Goal: Task Accomplishment & Management: Complete application form

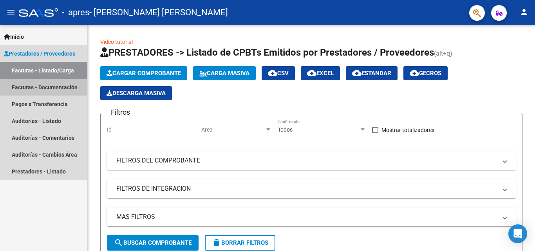
click at [57, 89] on link "Facturas - Documentación" at bounding box center [43, 87] width 87 height 17
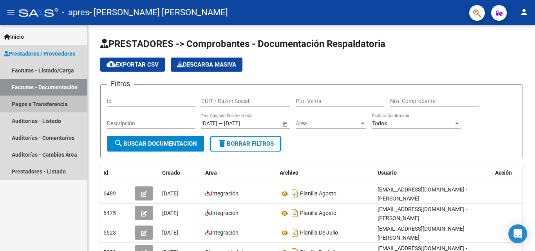
click at [46, 104] on link "Pagos x Transferencia" at bounding box center [43, 104] width 87 height 17
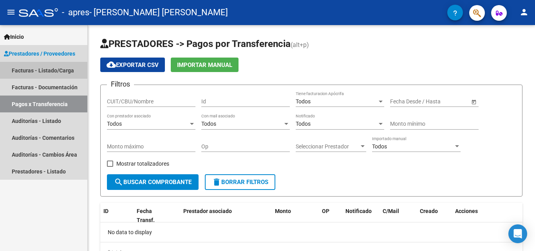
click at [31, 68] on link "Facturas - Listado/Carga" at bounding box center [43, 70] width 87 height 17
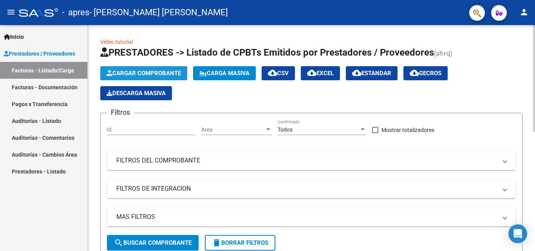
click at [118, 72] on span "Cargar Comprobante" at bounding box center [144, 73] width 74 height 7
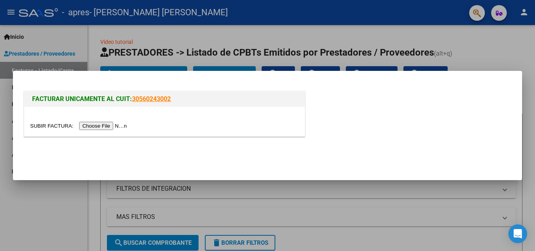
click at [96, 126] on input "file" at bounding box center [79, 126] width 99 height 8
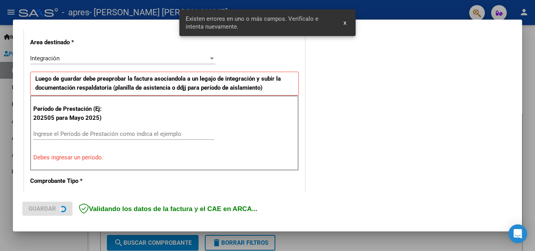
scroll to position [177, 0]
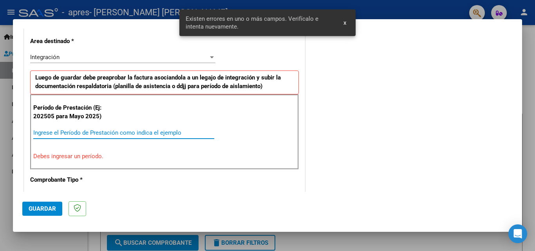
click at [108, 133] on input "Ingrese el Período de Prestación como indica el ejemplo" at bounding box center [123, 132] width 181 height 7
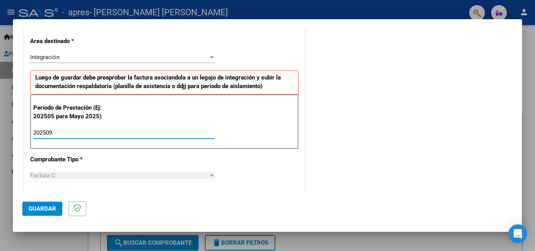
type input "202509"
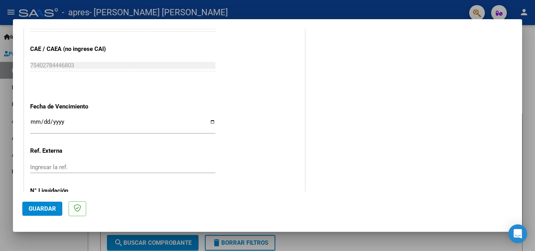
scroll to position [526, 0]
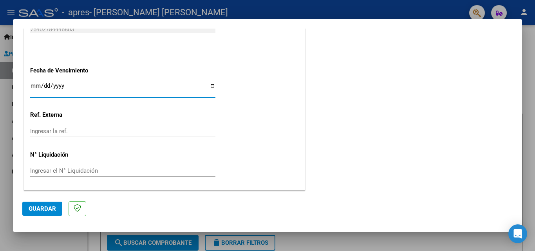
click at [206, 85] on input "Ingresar la fecha" at bounding box center [122, 89] width 185 height 13
click at [208, 85] on input "Ingresar la fecha" at bounding box center [122, 89] width 185 height 13
click at [210, 85] on input "Ingresar la fecha" at bounding box center [122, 89] width 185 height 13
type input "2025-10-16"
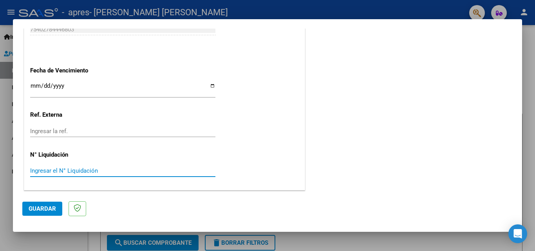
click at [86, 168] on input "Ingresar el N° Liquidación" at bounding box center [122, 170] width 185 height 7
click at [73, 171] on input "Ingresar el N° Liquidación" at bounding box center [122, 170] width 185 height 7
click at [48, 210] on span "Guardar" at bounding box center [42, 208] width 27 height 7
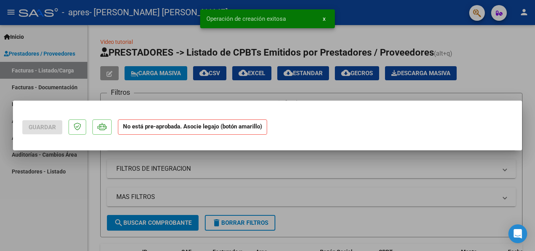
scroll to position [0, 0]
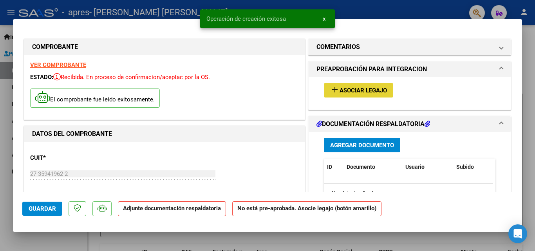
click at [351, 93] on span "Asociar Legajo" at bounding box center [363, 90] width 47 height 7
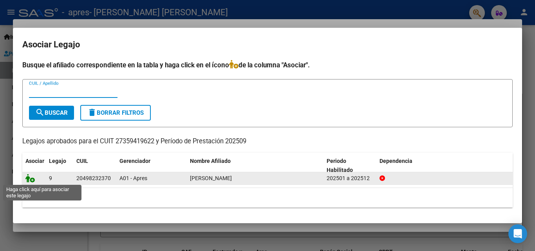
click at [31, 181] on icon at bounding box center [29, 178] width 9 height 9
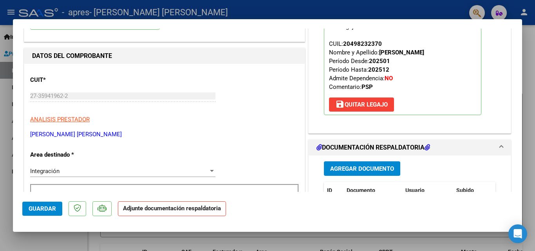
scroll to position [78, 0]
click at [350, 166] on span "Agregar Documento" at bounding box center [362, 168] width 64 height 7
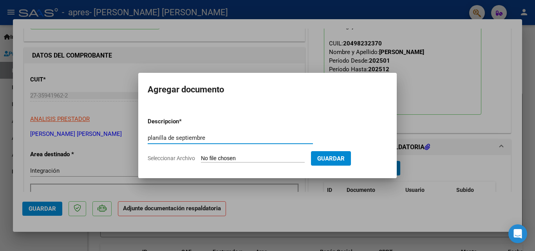
type input "planilla de septiembre"
click at [267, 160] on input "Seleccionar Archivo" at bounding box center [253, 158] width 104 height 7
type input "C:\fakepath\planilla santino sptiembre25.pdf"
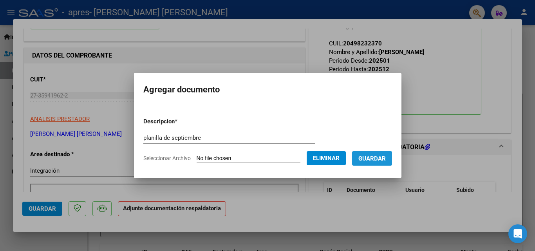
click at [374, 159] on span "Guardar" at bounding box center [372, 158] width 27 height 7
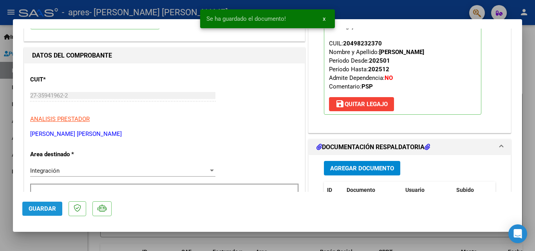
click at [38, 205] on span "Guardar" at bounding box center [42, 208] width 27 height 7
click at [304, 242] on div at bounding box center [267, 125] width 535 height 251
type input "$ 0,00"
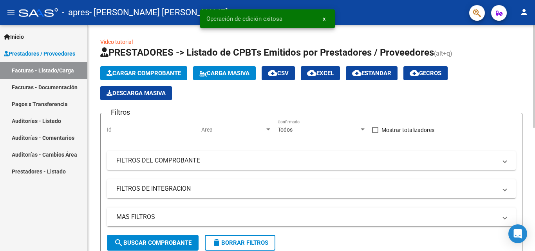
scroll to position [235, 0]
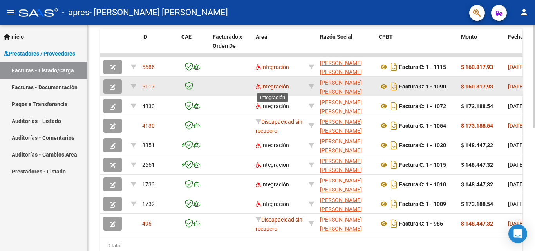
click at [269, 86] on span "Integración" at bounding box center [272, 86] width 33 height 6
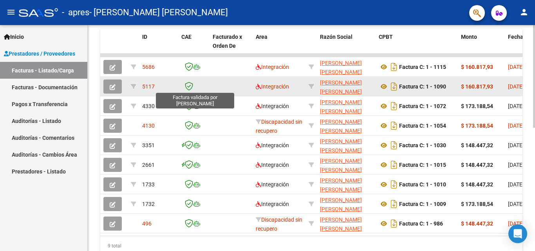
click at [187, 87] on icon at bounding box center [189, 86] width 8 height 9
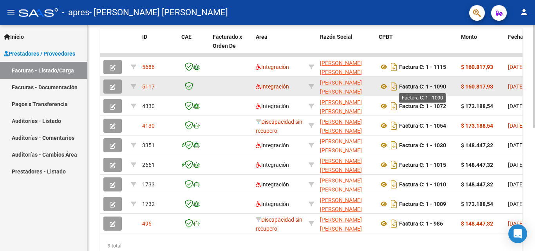
click at [437, 84] on strong "Factura C: 1 - 1090" at bounding box center [422, 86] width 47 height 6
click at [148, 86] on span "5117" at bounding box center [148, 86] width 13 height 6
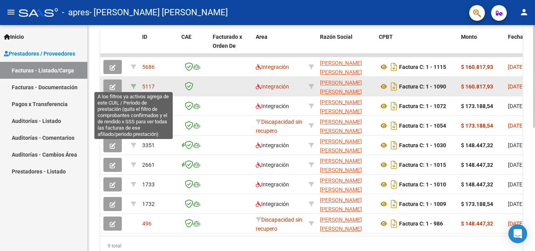
click at [132, 85] on icon at bounding box center [133, 86] width 5 height 5
type input "202508"
type input "20498232370"
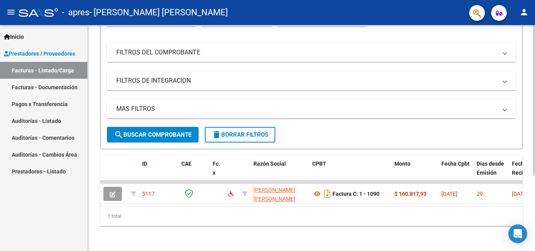
scroll to position [114, 0]
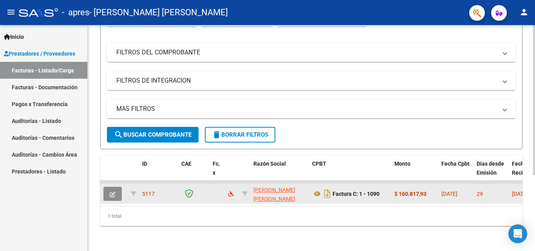
click at [109, 189] on button "button" at bounding box center [112, 194] width 18 height 14
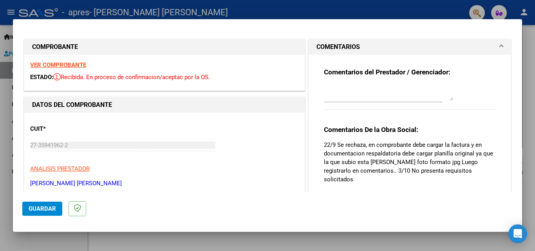
click at [79, 47] on h1 "COMPROBANTE" at bounding box center [164, 46] width 265 height 9
drag, startPoint x: 93, startPoint y: 66, endPoint x: 76, endPoint y: 67, distance: 17.3
click at [91, 66] on div "VER COMPROBANTE ESTADO: Recibida. En proceso de confirmacion/aceptac por la OS." at bounding box center [164, 73] width 281 height 36
click at [96, 66] on div "VER COMPROBANTE ESTADO: Recibida. En proceso de confirmacion/aceptac por la OS." at bounding box center [164, 73] width 281 height 36
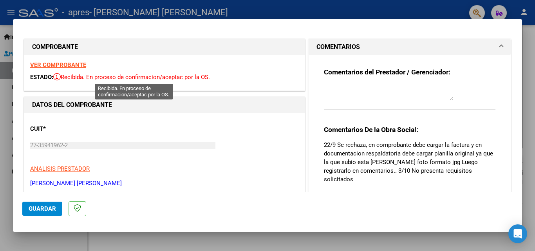
drag, startPoint x: 96, startPoint y: 66, endPoint x: 84, endPoint y: 78, distance: 16.6
drag, startPoint x: 84, startPoint y: 78, endPoint x: 63, endPoint y: 76, distance: 21.2
click at [63, 76] on span "Recibida. En proceso de confirmacion/aceptac por la OS." at bounding box center [131, 77] width 157 height 7
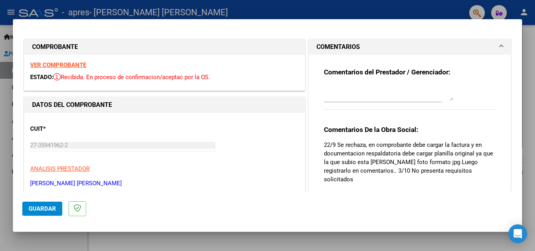
click at [63, 76] on span "Recibida. En proceso de confirmacion/aceptac por la OS." at bounding box center [131, 77] width 157 height 7
click at [148, 136] on div "CUIT * 27-35941962-2 Ingresar CUIT ANALISIS PRESTADOR MOYANO LEONELA YANEL ARCA…" at bounding box center [164, 153] width 269 height 69
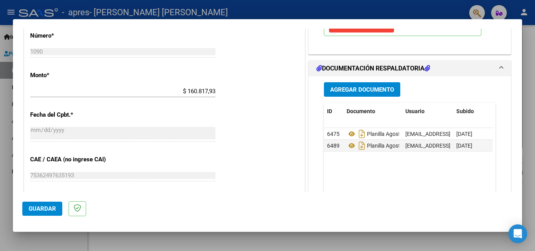
scroll to position [352, 0]
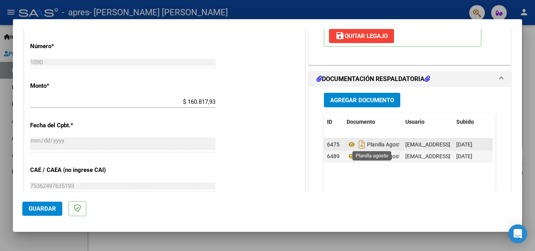
click at [377, 145] on span "Planilla Agosto" at bounding box center [375, 145] width 57 height 6
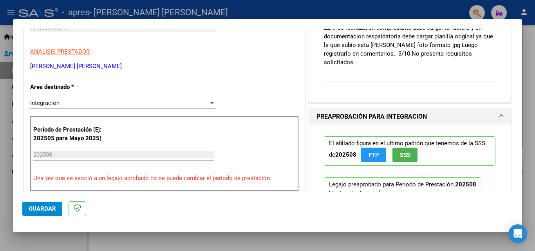
scroll to position [78, 0]
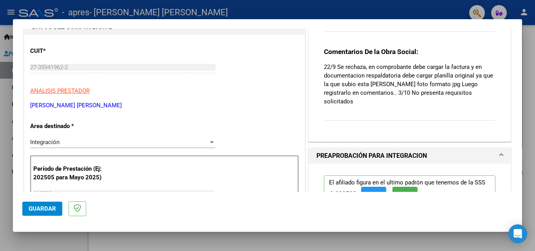
click at [529, 152] on div at bounding box center [267, 125] width 535 height 251
type input "$ 0,00"
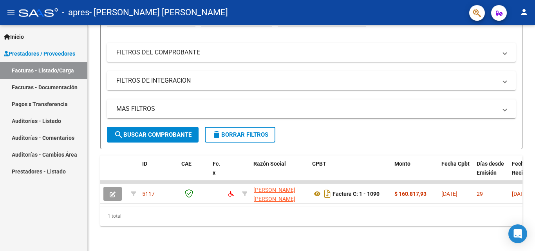
scroll to position [114, 0]
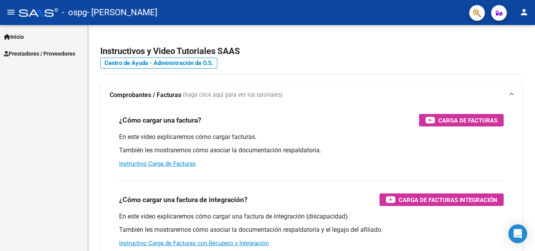
click at [57, 53] on span "Prestadores / Proveedores" at bounding box center [39, 53] width 71 height 9
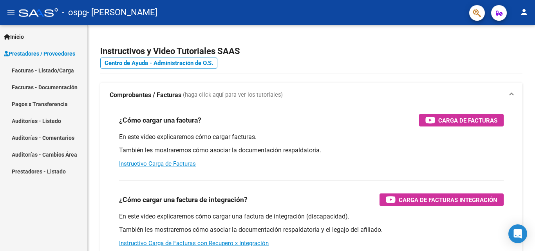
click at [63, 70] on link "Facturas - Listado/Carga" at bounding box center [43, 70] width 87 height 17
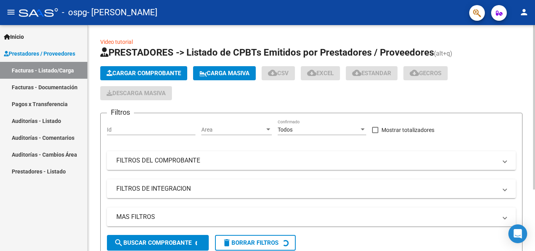
click at [130, 68] on button "Cargar Comprobante" at bounding box center [143, 73] width 87 height 14
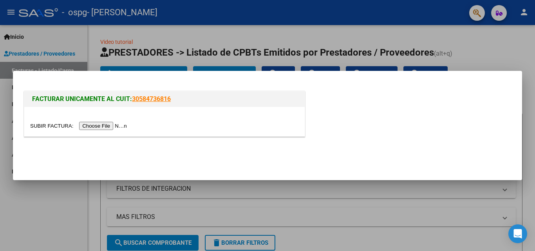
click at [96, 127] on input "file" at bounding box center [79, 126] width 99 height 8
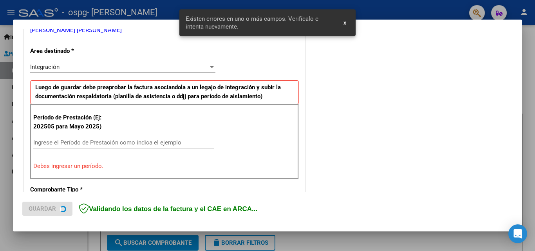
scroll to position [177, 0]
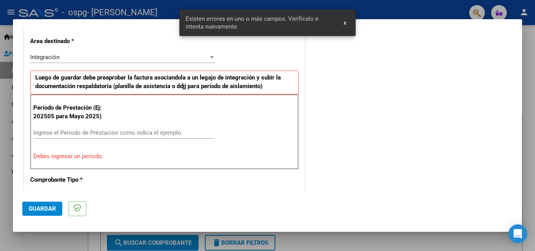
click at [114, 130] on input "Ingrese el Período de Prestación como indica el ejemplo" at bounding box center [123, 132] width 181 height 7
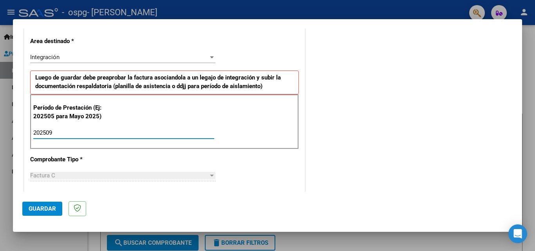
type input "202509"
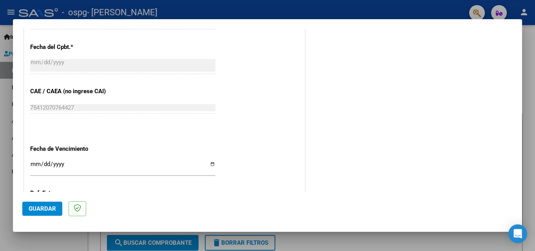
scroll to position [490, 0]
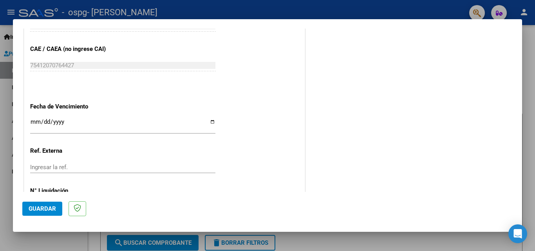
click at [212, 121] on input "Ingresar la fecha" at bounding box center [122, 125] width 185 height 13
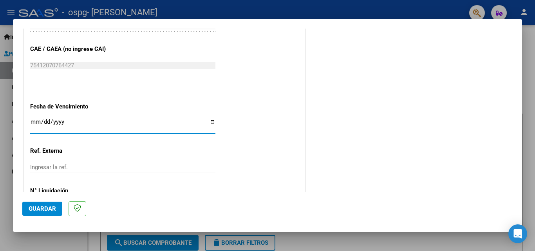
type input "[DATE]"
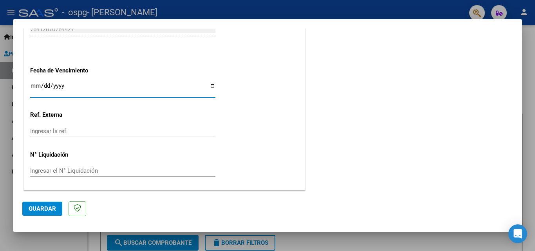
click at [42, 212] on button "Guardar" at bounding box center [42, 209] width 40 height 14
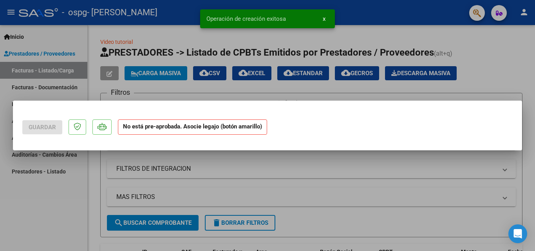
scroll to position [0, 0]
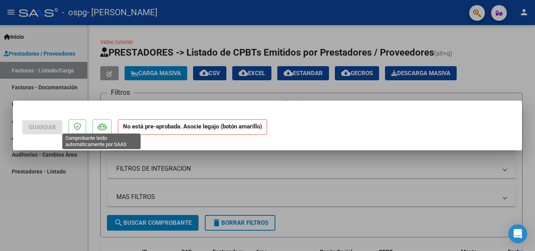
click at [103, 129] on icon at bounding box center [102, 127] width 9 height 8
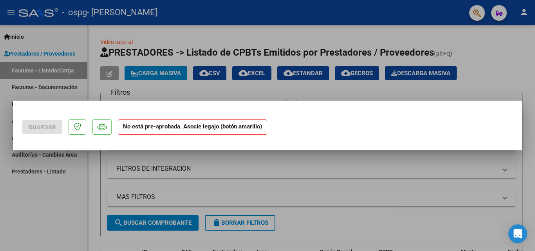
click at [261, 180] on div at bounding box center [267, 125] width 535 height 251
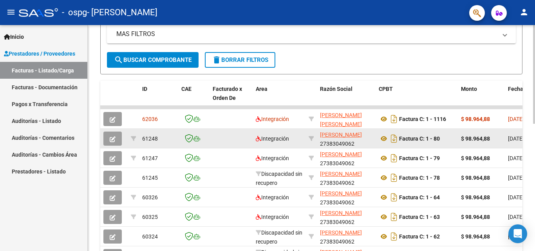
scroll to position [196, 0]
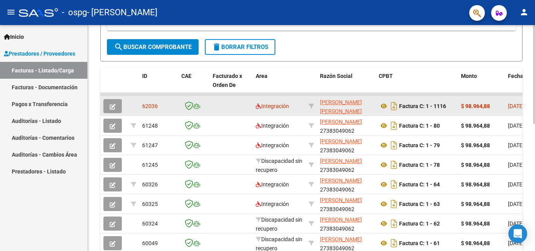
click at [107, 101] on button "button" at bounding box center [112, 106] width 18 height 14
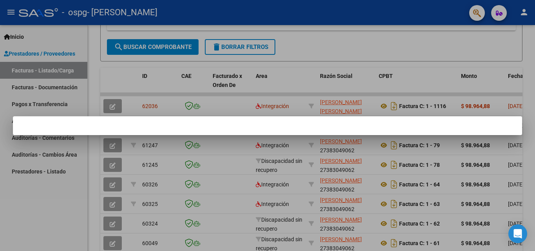
click at [267, 129] on mat-dialog-container at bounding box center [268, 125] width 510 height 19
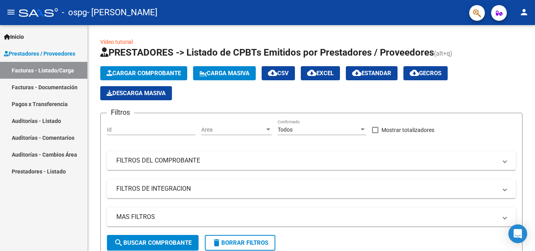
click at [528, 3] on mat-toolbar "menu - ospg - LOPEZ BELEN person" at bounding box center [267, 12] width 535 height 25
click at [526, 12] on mat-icon "person" at bounding box center [524, 11] width 9 height 9
click at [512, 33] on button "person Mi Perfil" at bounding box center [509, 33] width 48 height 19
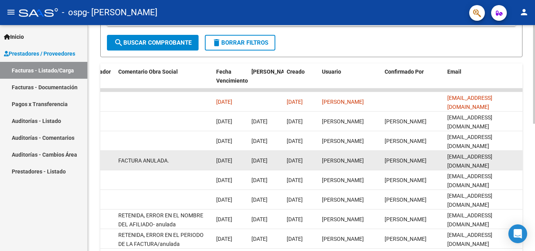
scroll to position [212, 0]
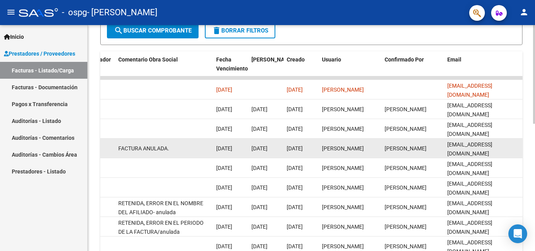
drag, startPoint x: 166, startPoint y: 132, endPoint x: 338, endPoint y: 141, distance: 172.0
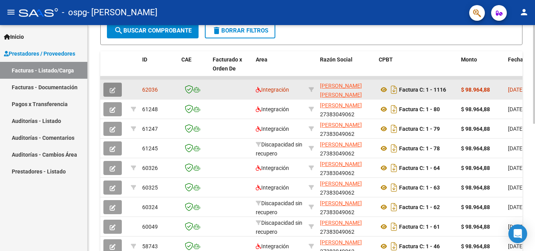
click at [113, 88] on icon "button" at bounding box center [113, 90] width 6 height 6
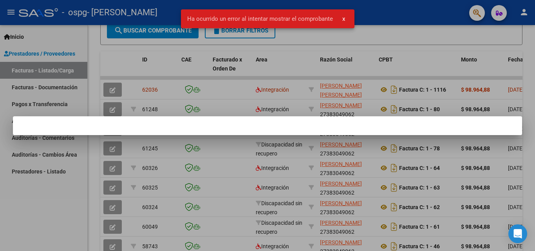
click at [343, 22] on span "x" at bounding box center [344, 18] width 3 height 7
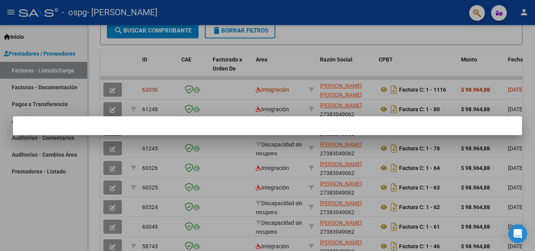
click at [314, 161] on div at bounding box center [267, 125] width 535 height 251
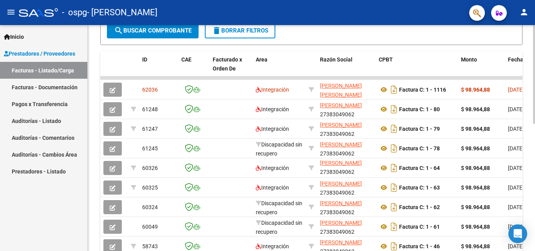
scroll to position [252, 0]
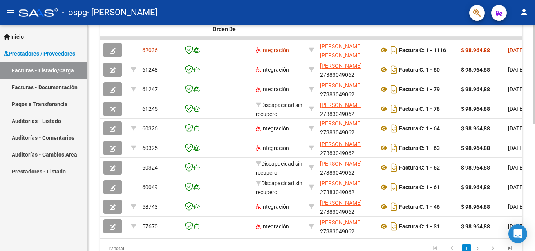
click at [534, 187] on div at bounding box center [535, 187] width 2 height 99
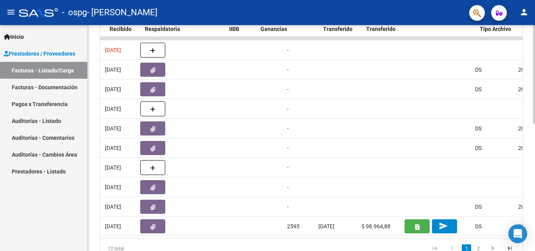
scroll to position [0, 442]
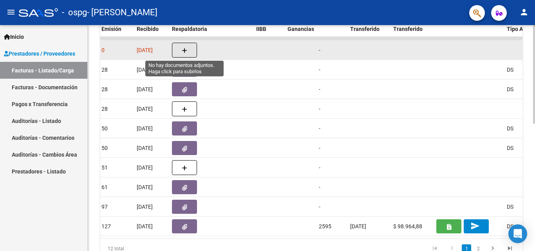
click at [185, 47] on span "button" at bounding box center [184, 50] width 5 height 7
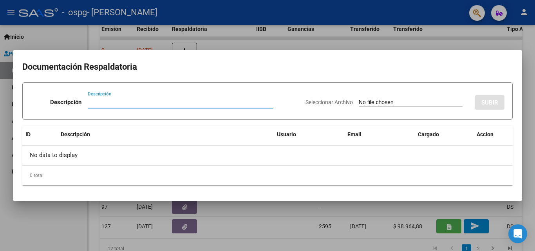
click at [267, 241] on div at bounding box center [267, 125] width 535 height 251
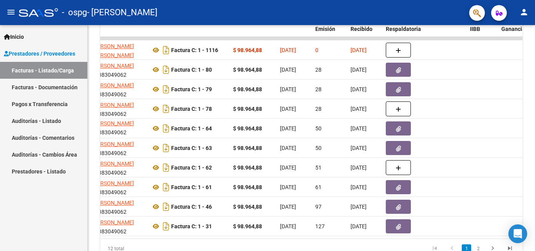
scroll to position [0, 0]
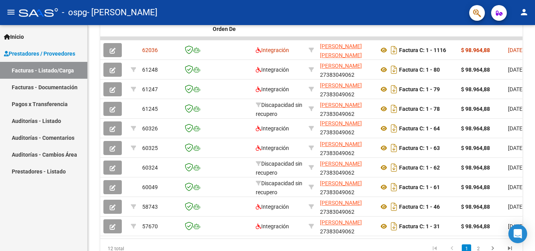
click at [67, 86] on link "Facturas - Documentación" at bounding box center [43, 87] width 87 height 17
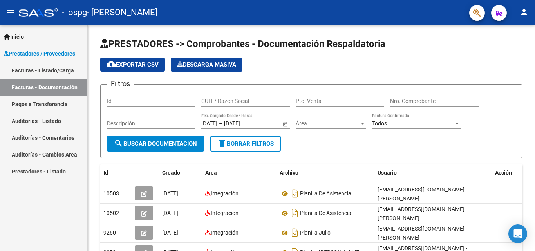
click at [47, 36] on link "Inicio" at bounding box center [43, 36] width 87 height 17
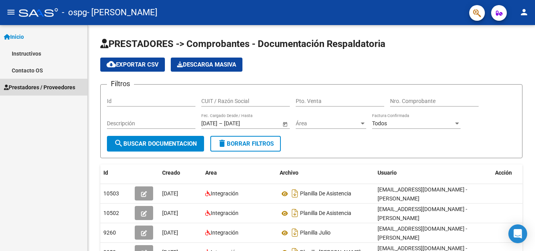
click at [48, 85] on span "Prestadores / Proveedores" at bounding box center [39, 87] width 71 height 9
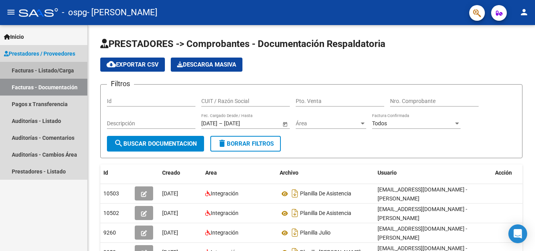
click at [60, 70] on link "Facturas - Listado/Carga" at bounding box center [43, 70] width 87 height 17
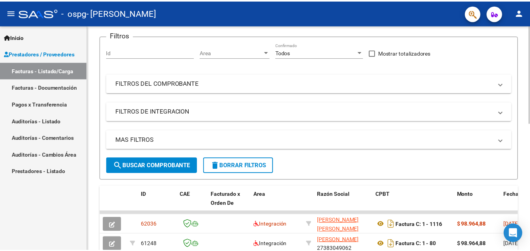
scroll to position [118, 0]
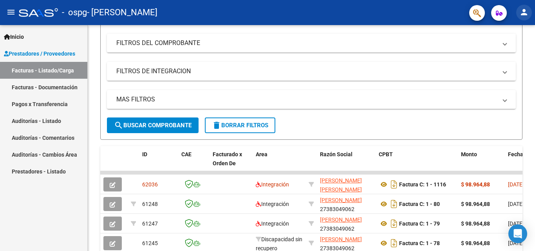
click at [526, 11] on mat-icon "person" at bounding box center [524, 11] width 9 height 9
click at [512, 51] on button "exit_to_app Salir" at bounding box center [509, 51] width 48 height 19
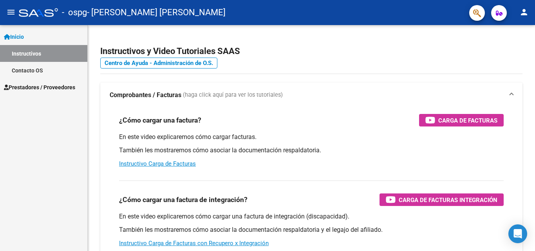
click at [33, 89] on span "Prestadores / Proveedores" at bounding box center [39, 87] width 71 height 9
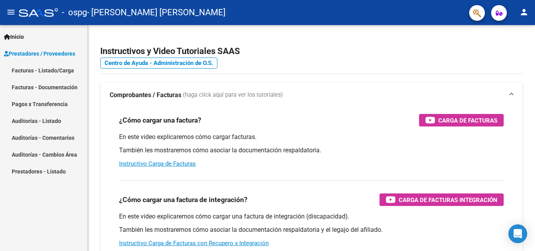
click at [49, 71] on link "Facturas - Listado/Carga" at bounding box center [43, 70] width 87 height 17
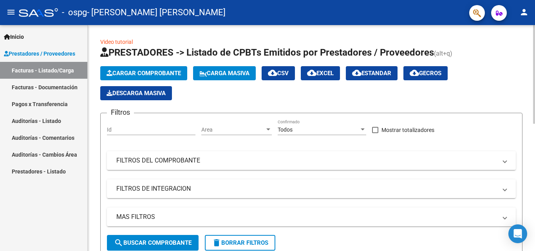
click at [167, 73] on span "Cargar Comprobante" at bounding box center [144, 73] width 74 height 7
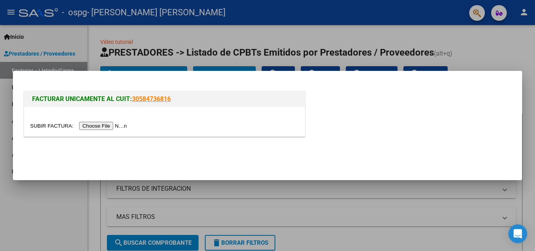
click at [111, 122] on input "file" at bounding box center [79, 126] width 99 height 8
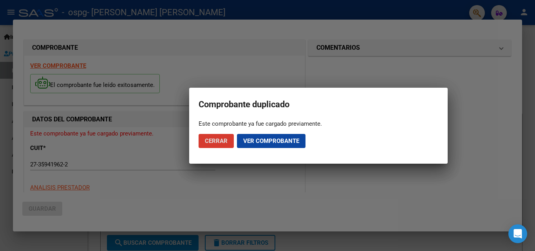
click at [251, 139] on span "Ver comprobante" at bounding box center [271, 141] width 56 height 7
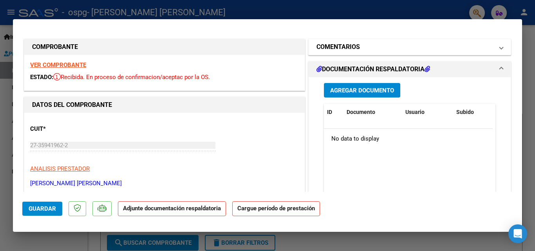
click at [500, 51] on span at bounding box center [501, 46] width 3 height 9
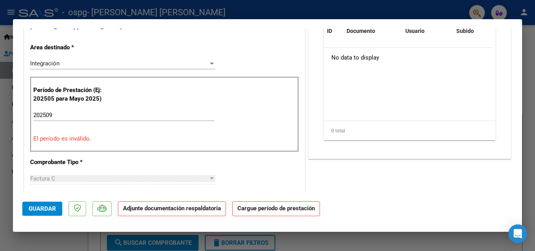
scroll to position [196, 0]
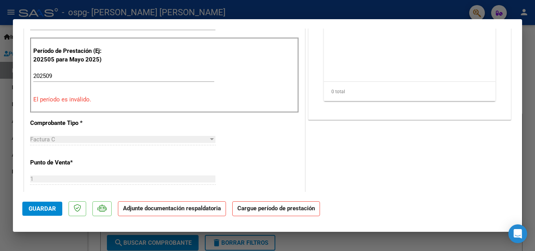
click at [73, 78] on input "202509" at bounding box center [123, 76] width 181 height 7
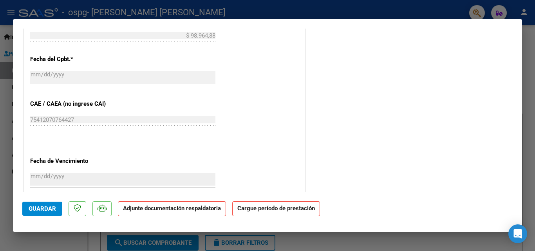
scroll to position [431, 0]
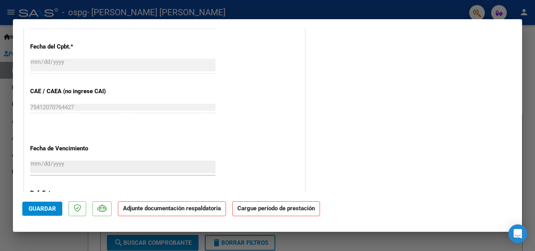
click at [258, 210] on strong "Cargue período de prestación" at bounding box center [276, 208] width 88 height 15
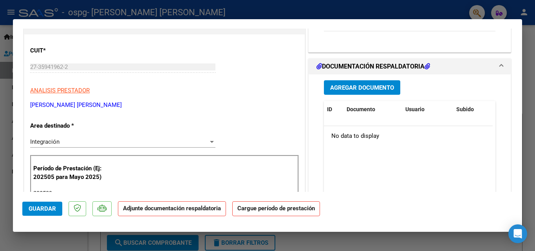
scroll to position [39, 0]
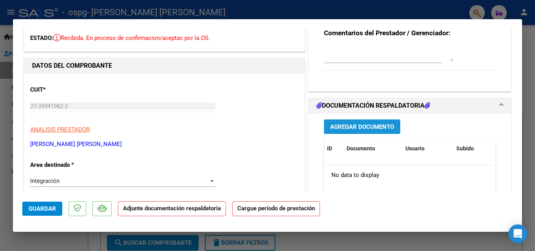
click at [354, 130] on span "Agregar Documento" at bounding box center [362, 126] width 64 height 7
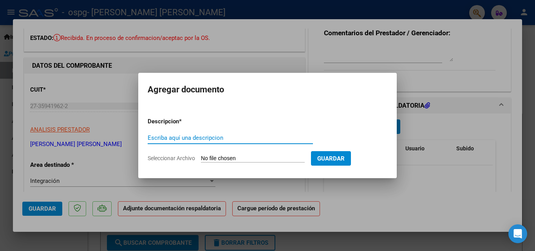
click at [228, 137] on input "Escriba aquí una descripcion" at bounding box center [230, 137] width 165 height 7
type input "planilla de asistencia"
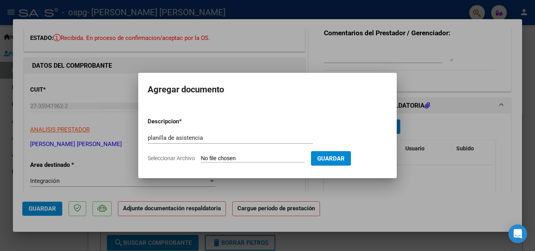
click at [244, 156] on input "Seleccionar Archivo" at bounding box center [253, 158] width 104 height 7
type input "C:\fakepath\panilla Bautista Septiembre25.pdf"
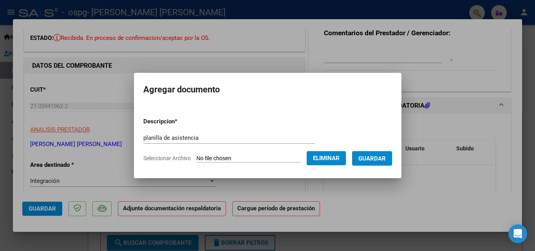
click at [372, 158] on span "Guardar" at bounding box center [372, 158] width 27 height 7
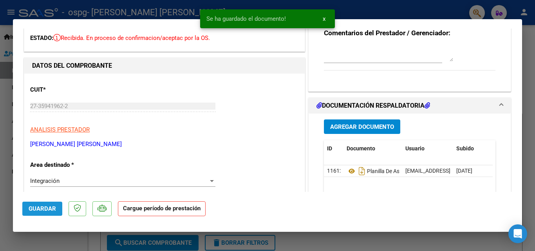
click at [37, 203] on button "Guardar" at bounding box center [42, 209] width 40 height 14
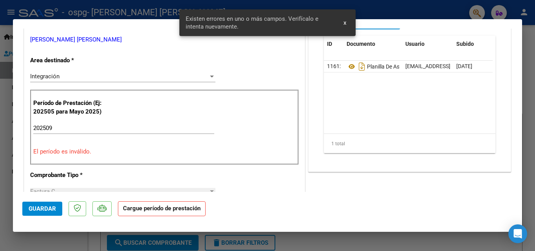
scroll to position [154, 0]
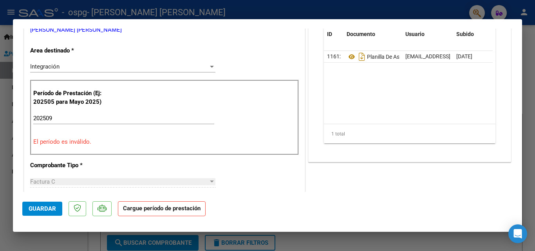
click at [64, 115] on input "202509" at bounding box center [123, 118] width 181 height 7
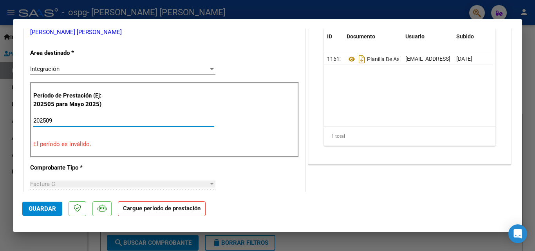
scroll to position [156, 0]
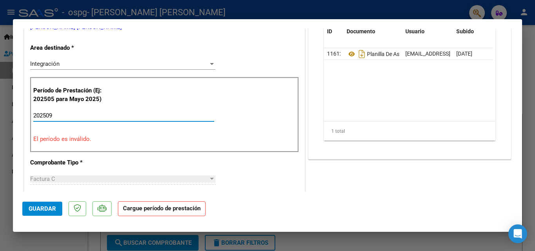
click at [68, 116] on input "202509" at bounding box center [123, 115] width 181 height 7
type input "202509"
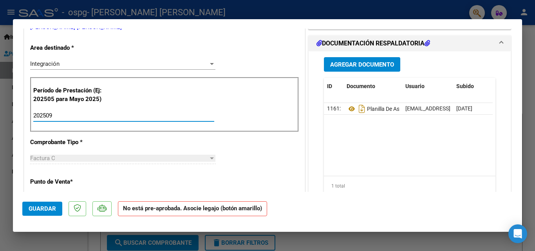
click at [46, 209] on span "Guardar" at bounding box center [42, 208] width 27 height 7
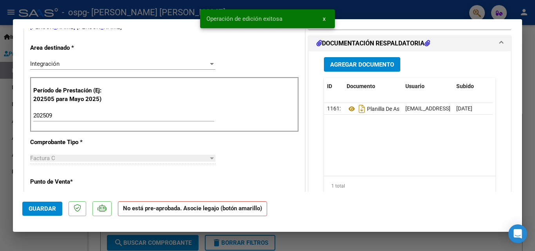
click at [174, 209] on strong "No está pre-aprobada. Asocie legajo (botón amarillo)" at bounding box center [192, 208] width 149 height 15
click at [195, 212] on strong "No está pre-aprobada. Asocie legajo (botón amarillo)" at bounding box center [192, 208] width 149 height 15
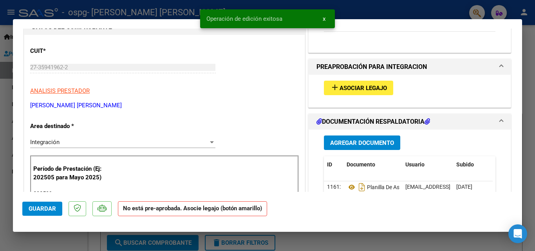
scroll to position [39, 0]
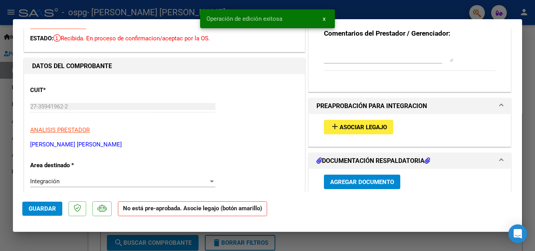
click at [371, 130] on span "Asociar Legajo" at bounding box center [363, 127] width 47 height 7
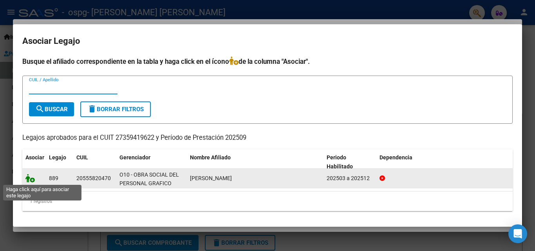
click at [31, 181] on icon at bounding box center [29, 178] width 9 height 9
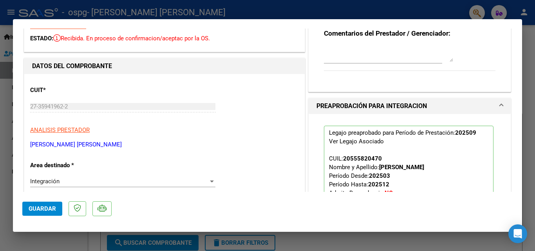
click at [41, 207] on span "Guardar" at bounding box center [42, 208] width 27 height 7
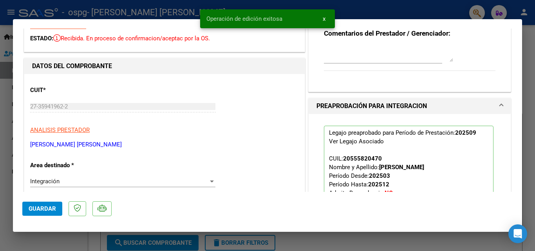
click at [529, 100] on div at bounding box center [267, 125] width 535 height 251
type input "$ 0,00"
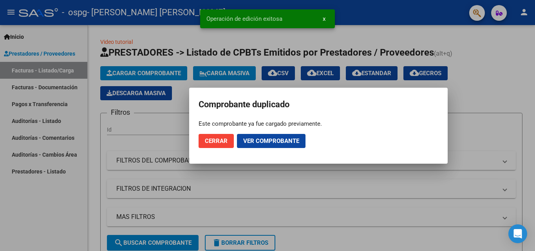
click at [218, 138] on span "Cerrar" at bounding box center [216, 141] width 23 height 7
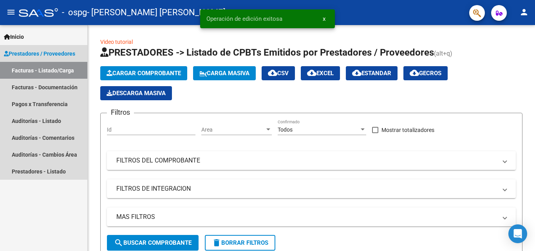
click at [54, 66] on link "Facturas - Listado/Carga" at bounding box center [43, 70] width 87 height 17
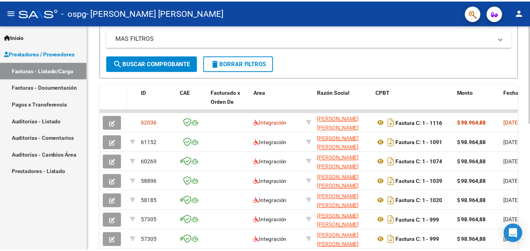
scroll to position [196, 0]
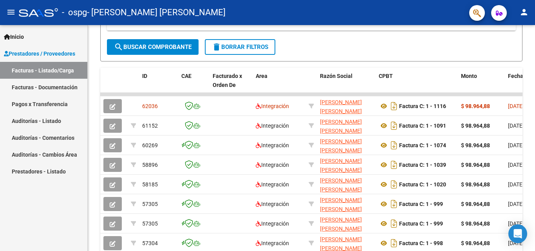
click at [526, 12] on mat-icon "person" at bounding box center [524, 11] width 9 height 9
click at [509, 53] on button "exit_to_app Salir" at bounding box center [509, 51] width 48 height 19
